Goal: Use online tool/utility

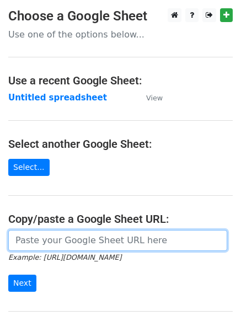
drag, startPoint x: 75, startPoint y: 213, endPoint x: 51, endPoint y: 247, distance: 41.7
click at [51, 247] on input "url" at bounding box center [117, 240] width 219 height 21
paste input "https://docs.google.com/spreadsheets/d/1z-kXH7938CuLvB7m9jAB5_oc0n2IyCmgWc3o9tM…"
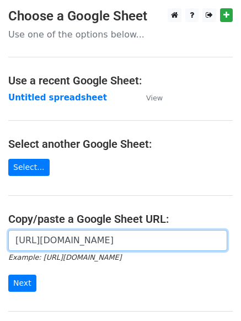
scroll to position [0, 242]
type input "https://docs.google.com/spreadsheets/d/1z-kXH7938CuLvB7m9jAB5_oc0n2IyCmgWc3o9tM…"
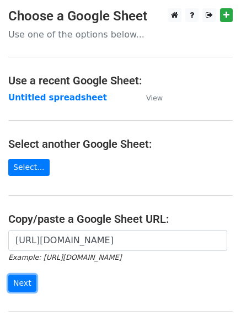
scroll to position [0, 0]
click at [22, 280] on input "Next" at bounding box center [22, 283] width 28 height 17
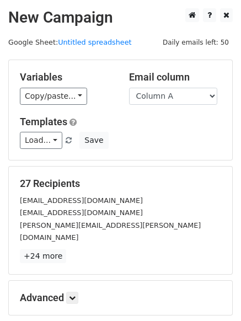
scroll to position [108, 0]
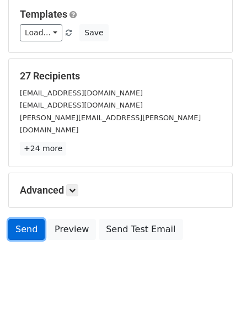
click at [12, 219] on link "Send" at bounding box center [26, 229] width 36 height 21
